Goal: Task Accomplishment & Management: Understand process/instructions

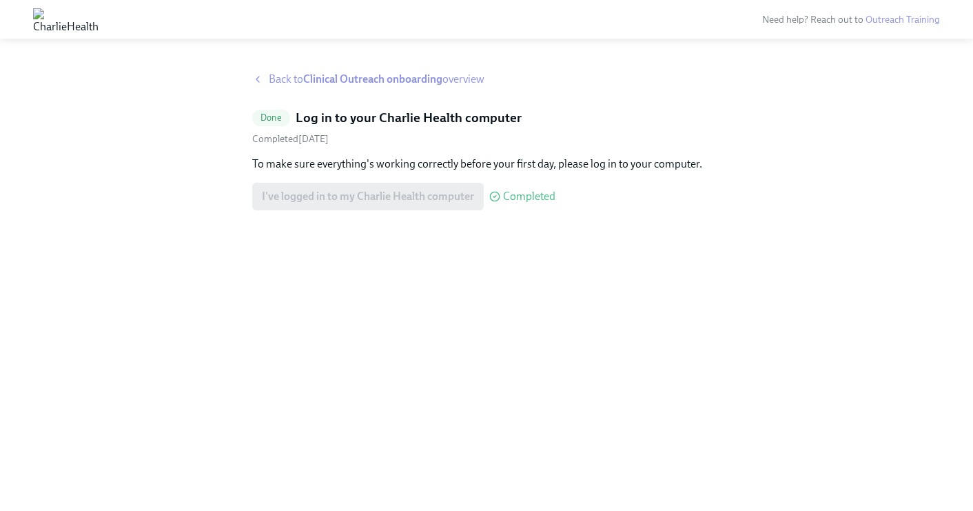
click at [345, 76] on strong "Clinical Outreach onboarding" at bounding box center [372, 78] width 139 height 13
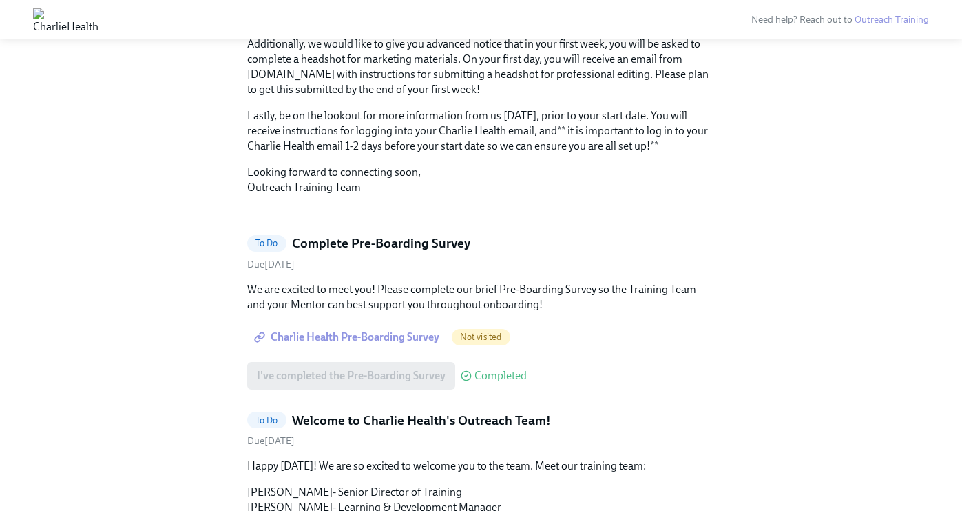
scroll to position [279, 0]
click at [340, 329] on span "Charlie Health Pre-Boarding Survey" at bounding box center [348, 336] width 183 height 14
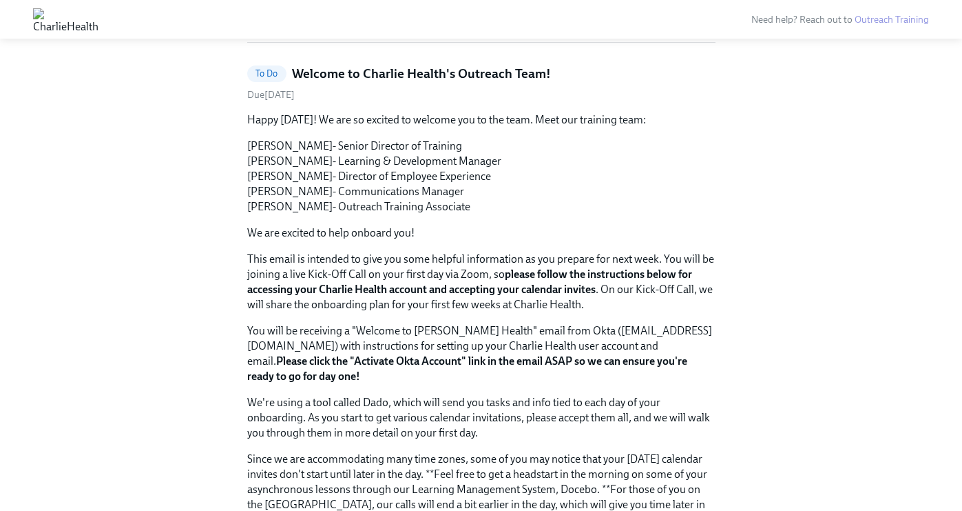
scroll to position [449, 0]
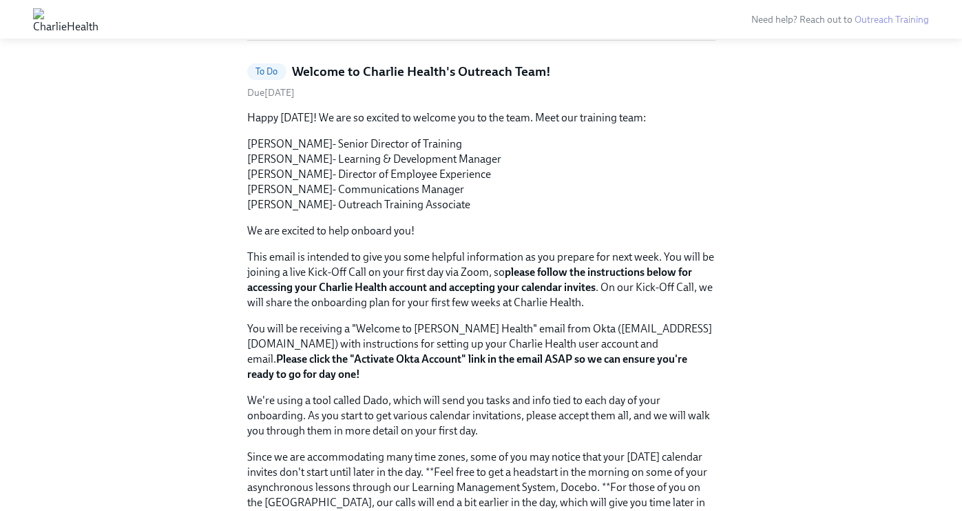
click at [414, 110] on p "Happy [DATE]! We are so excited to welcome you to the team. Meet our training t…" at bounding box center [481, 117] width 468 height 15
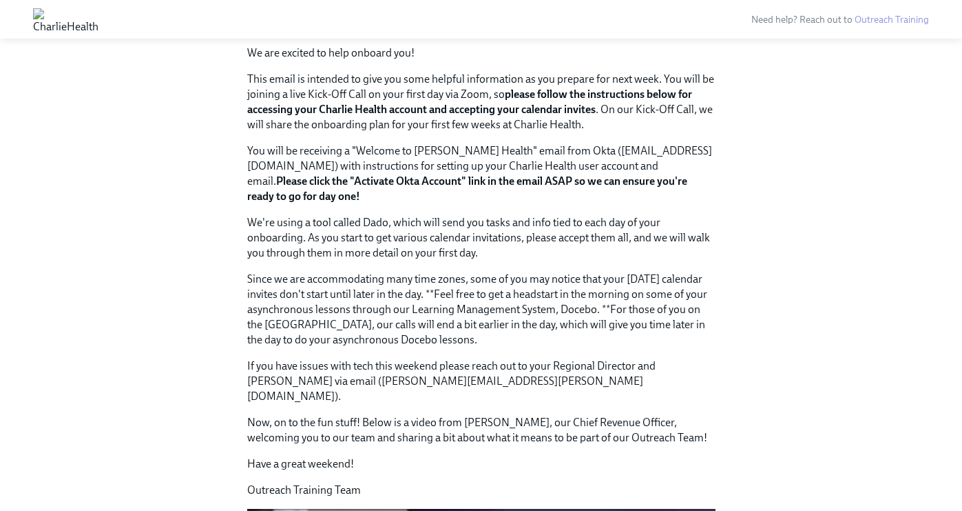
scroll to position [631, 0]
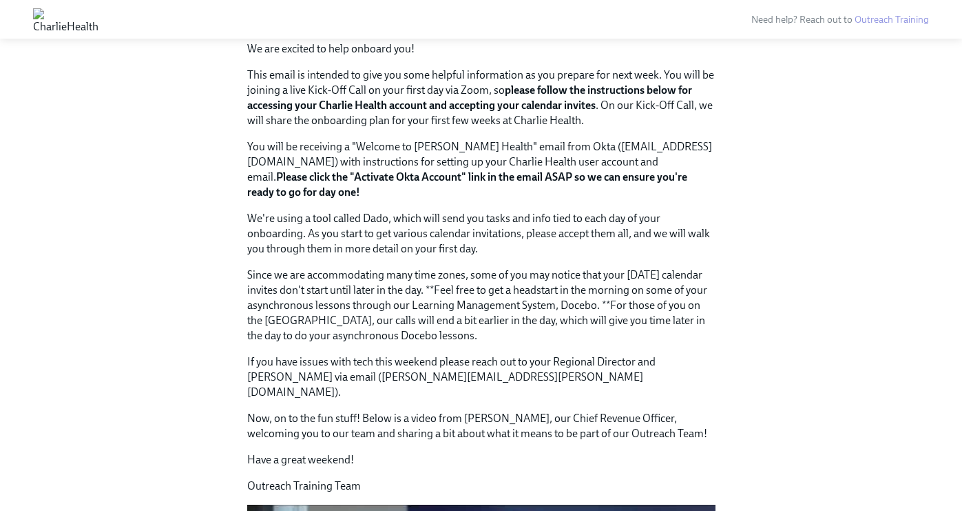
click at [394, 88] on p "This email is intended to give you some helpful information as you prepare for …" at bounding box center [481, 98] width 468 height 61
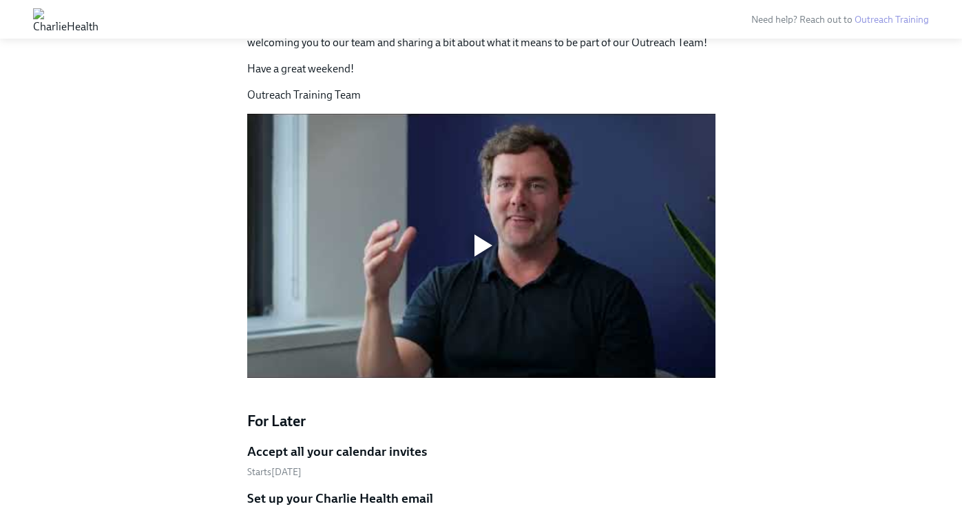
scroll to position [1019, 0]
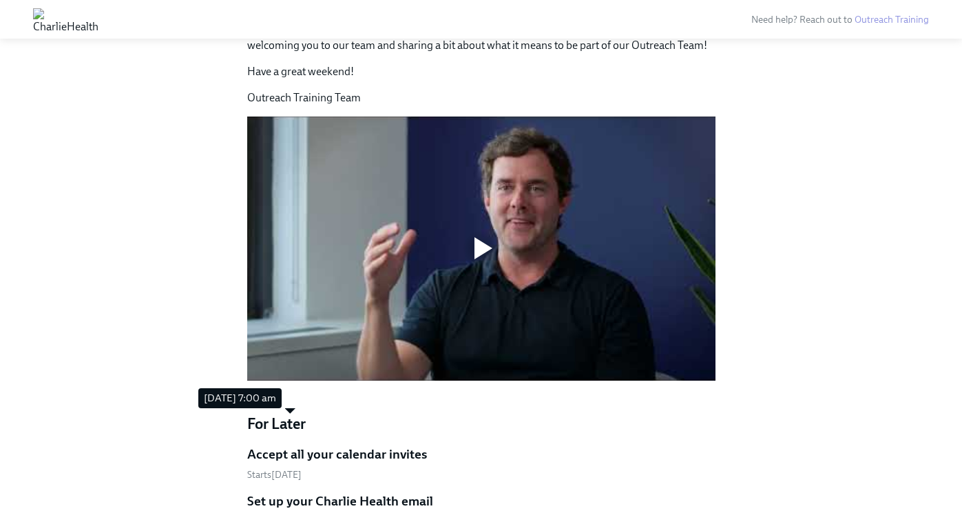
click at [296, 468] on span "Starts September 8th" at bounding box center [274, 474] width 54 height 12
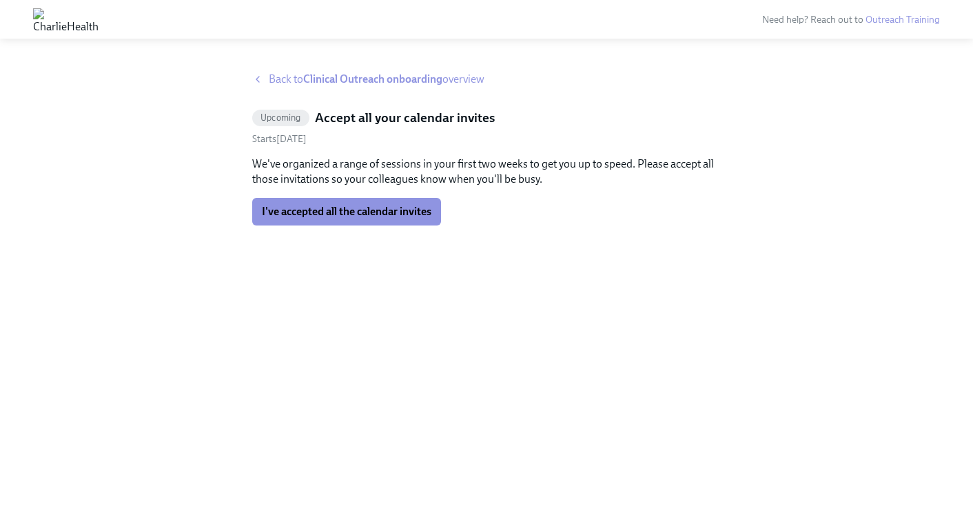
click at [281, 77] on span "Back to Clinical Outreach onboarding overview" at bounding box center [377, 79] width 216 height 15
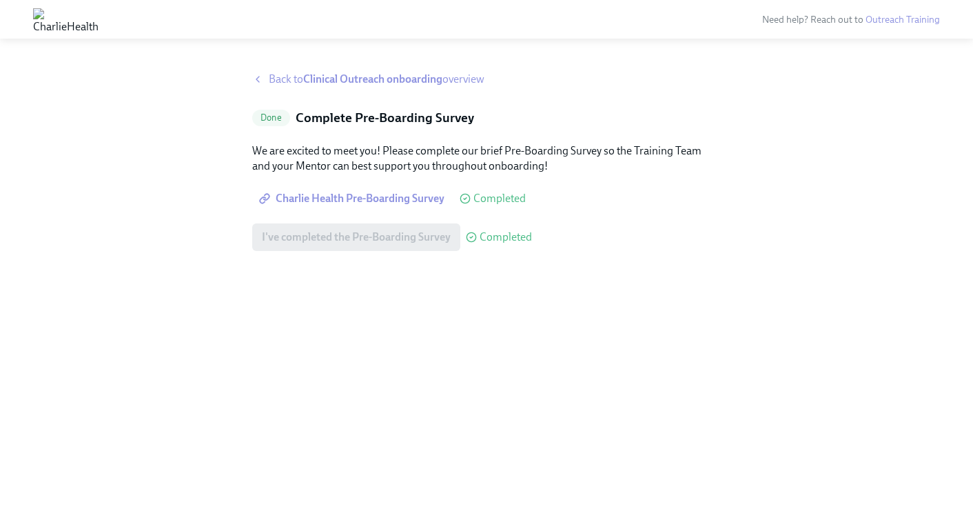
click at [464, 83] on span "Back to Clinical Outreach onboarding overview" at bounding box center [377, 79] width 216 height 15
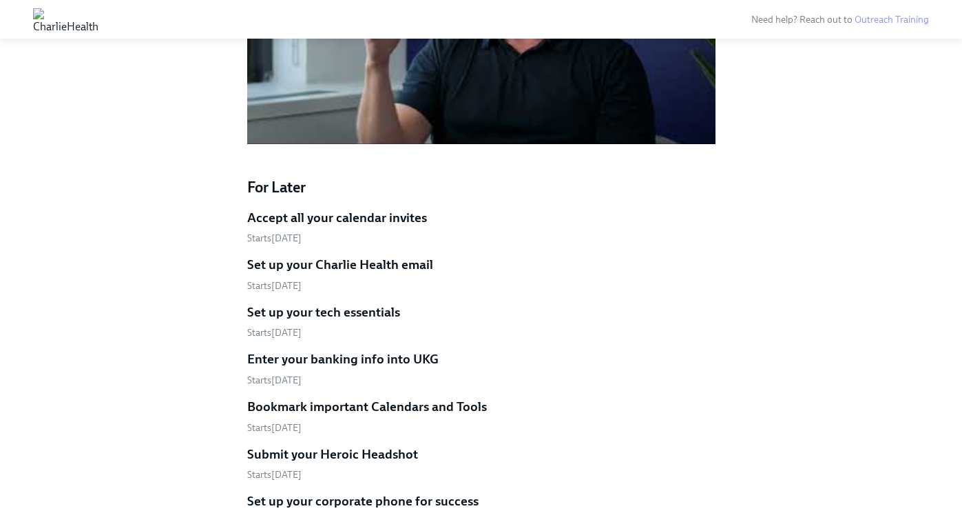
scroll to position [1257, 0]
